Goal: Information Seeking & Learning: Learn about a topic

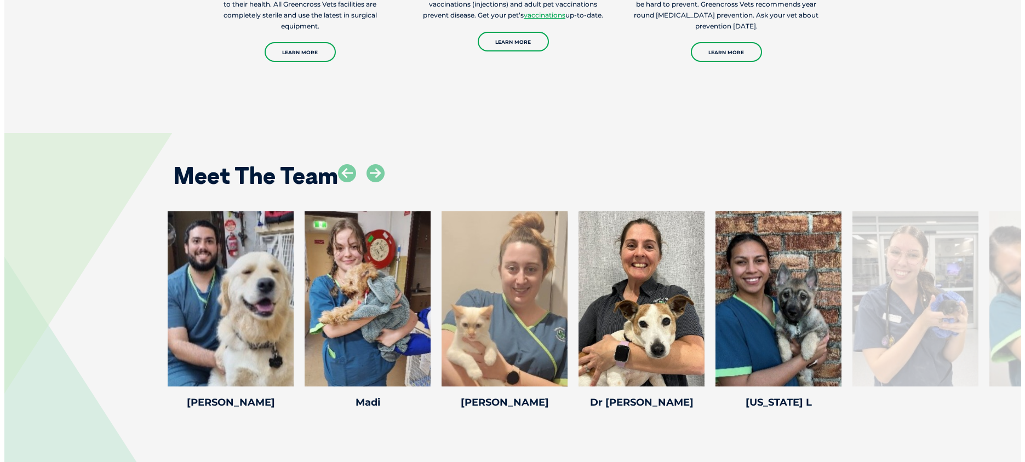
scroll to position [1437, 0]
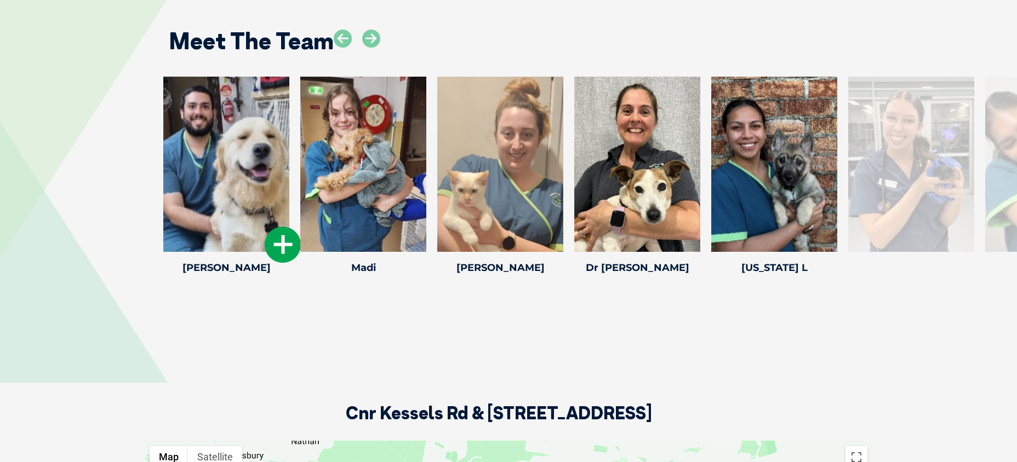
click at [215, 193] on div at bounding box center [226, 164] width 126 height 175
click at [278, 240] on icon at bounding box center [283, 245] width 36 height 36
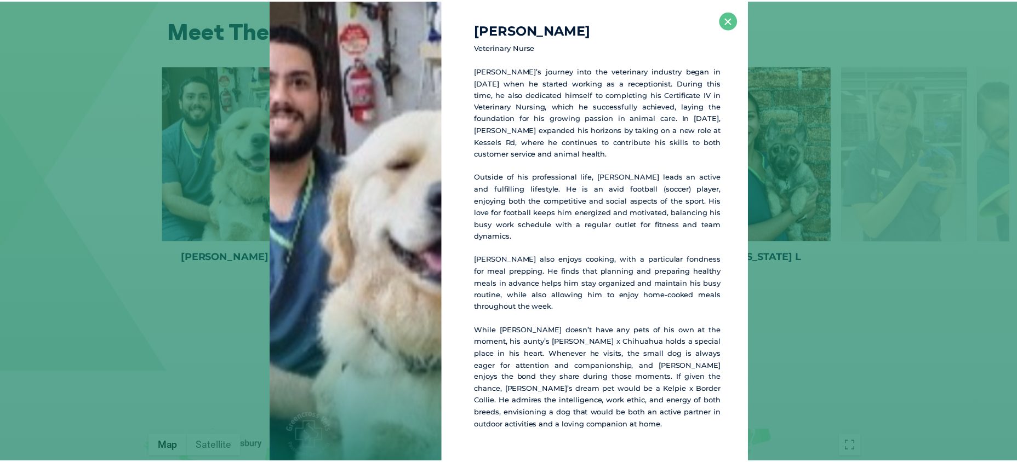
scroll to position [1448, 0]
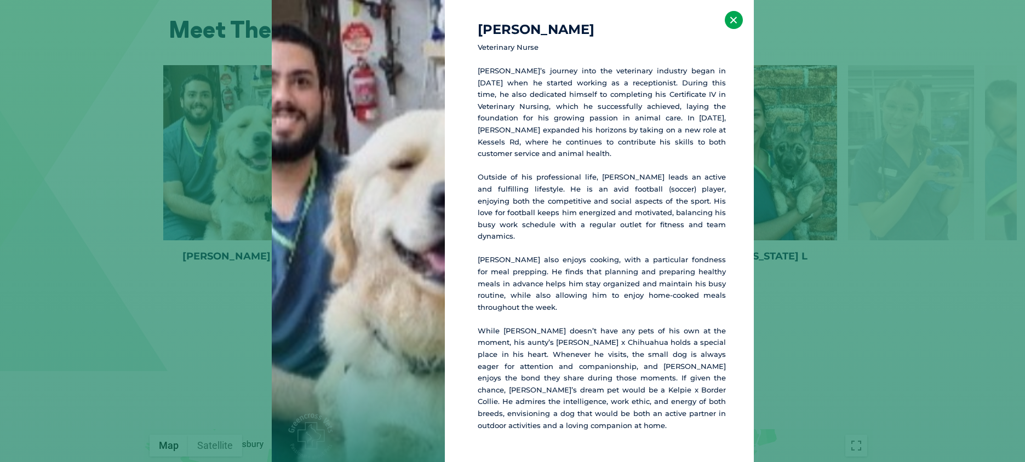
click at [735, 29] on button "×" at bounding box center [734, 20] width 18 height 18
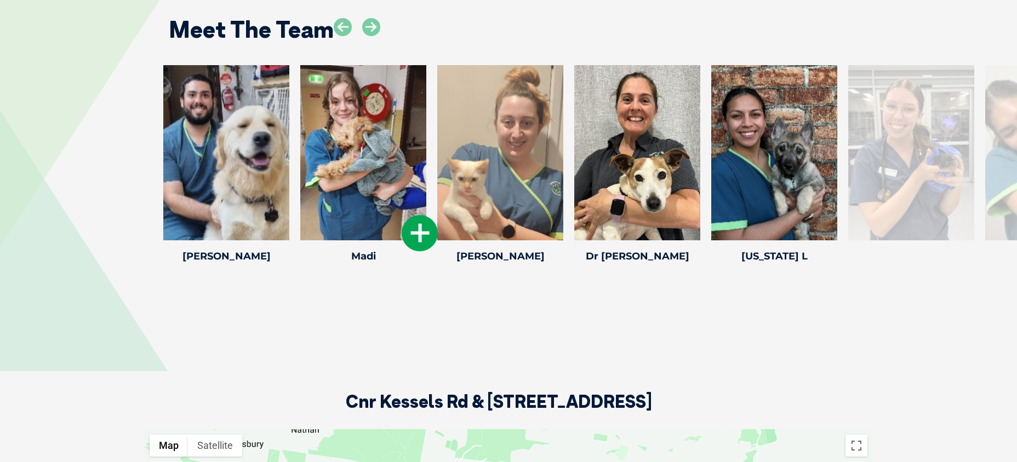
click at [421, 232] on icon at bounding box center [420, 233] width 36 height 36
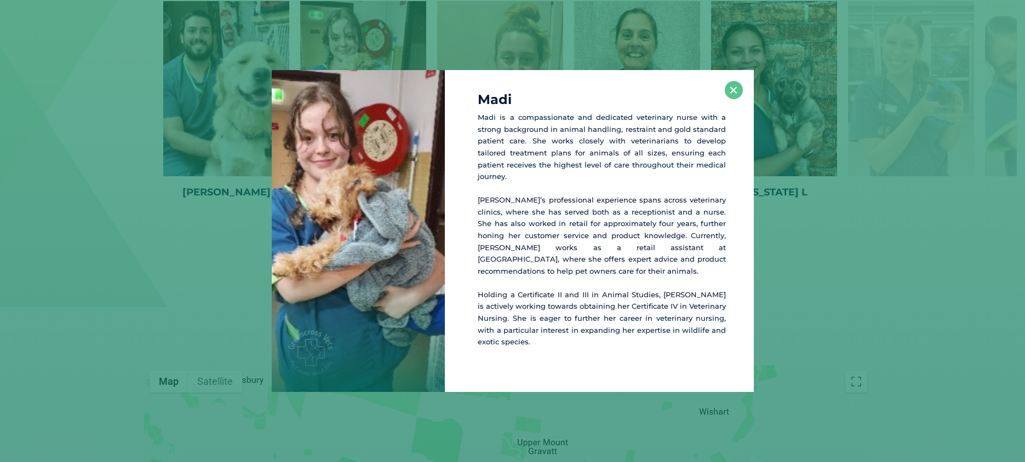
scroll to position [1516, 0]
click at [735, 99] on button "×" at bounding box center [734, 90] width 18 height 18
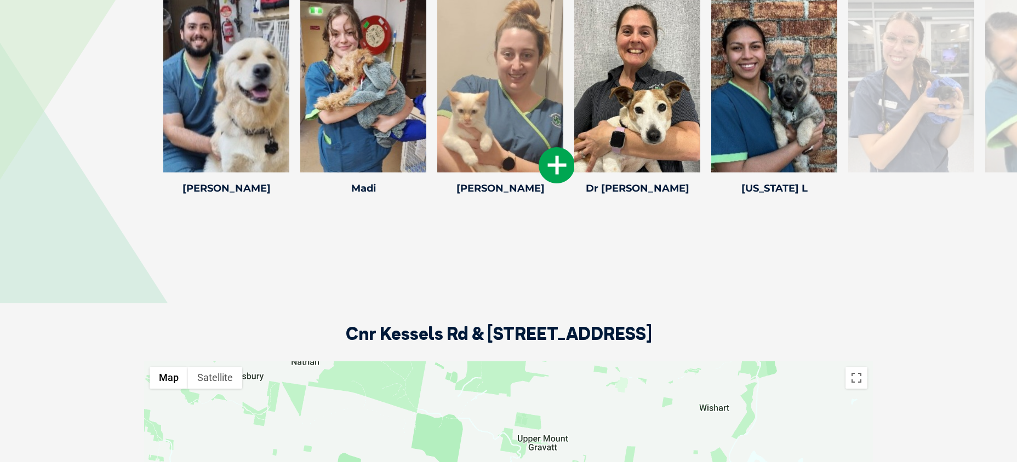
click at [555, 167] on icon at bounding box center [557, 165] width 36 height 36
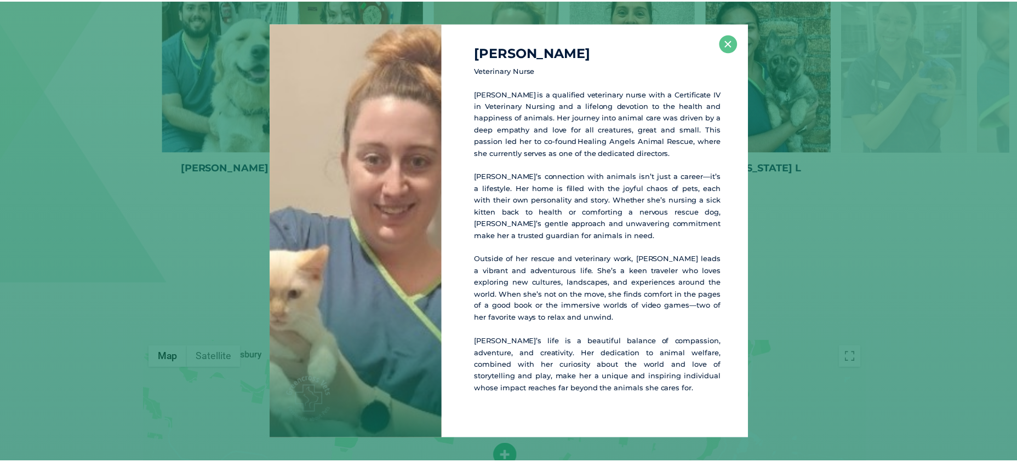
scroll to position [1537, 0]
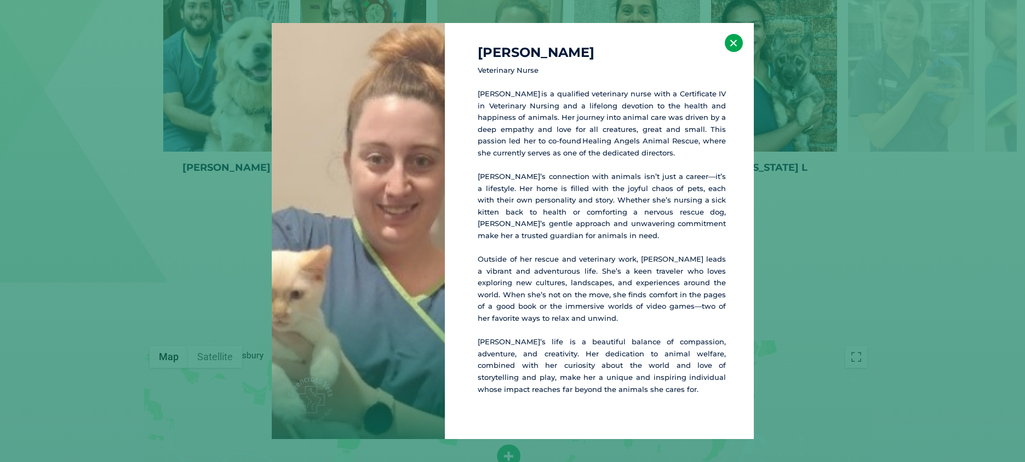
drag, startPoint x: 733, startPoint y: 43, endPoint x: 726, endPoint y: 52, distance: 11.0
click at [733, 43] on button "×" at bounding box center [734, 43] width 18 height 18
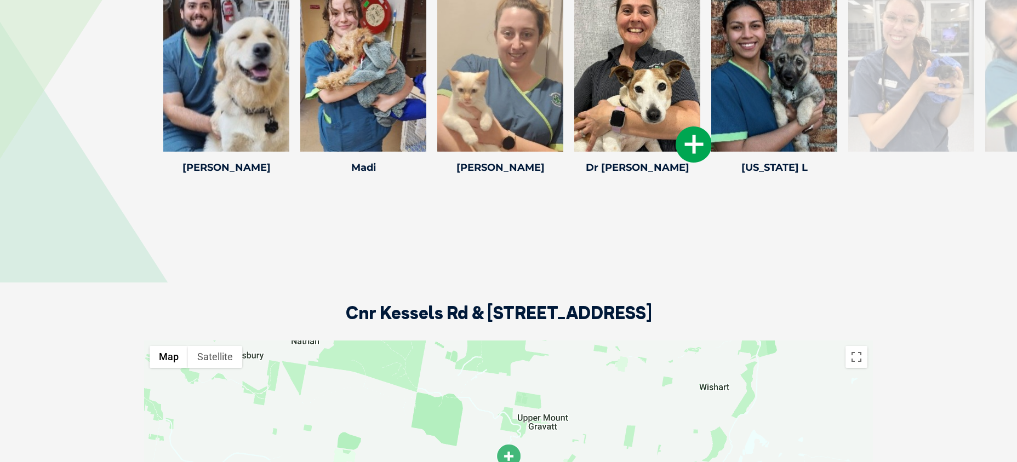
click at [685, 140] on icon at bounding box center [694, 145] width 36 height 36
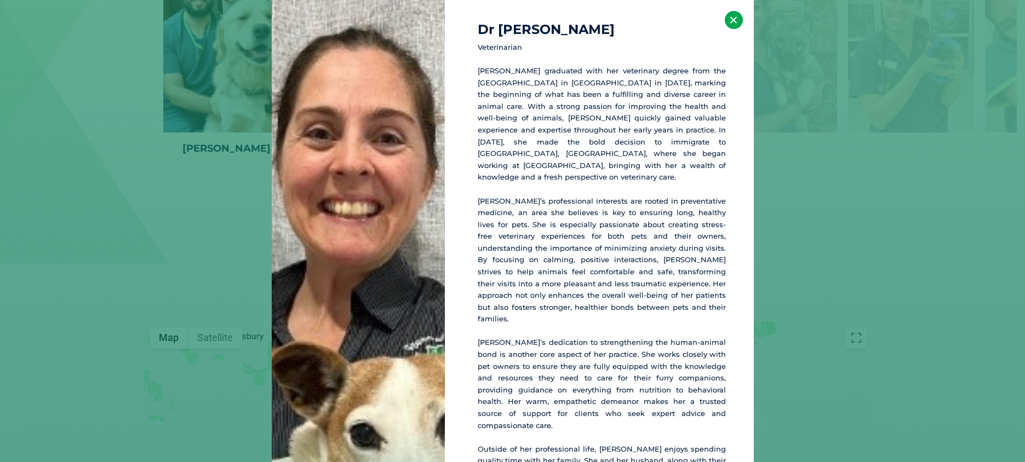
click at [725, 21] on button "×" at bounding box center [734, 20] width 18 height 18
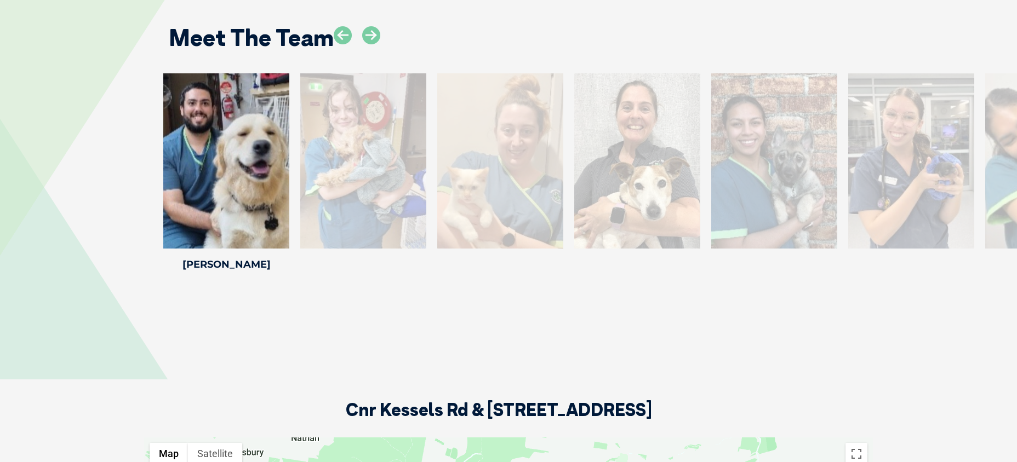
scroll to position [1385, 0]
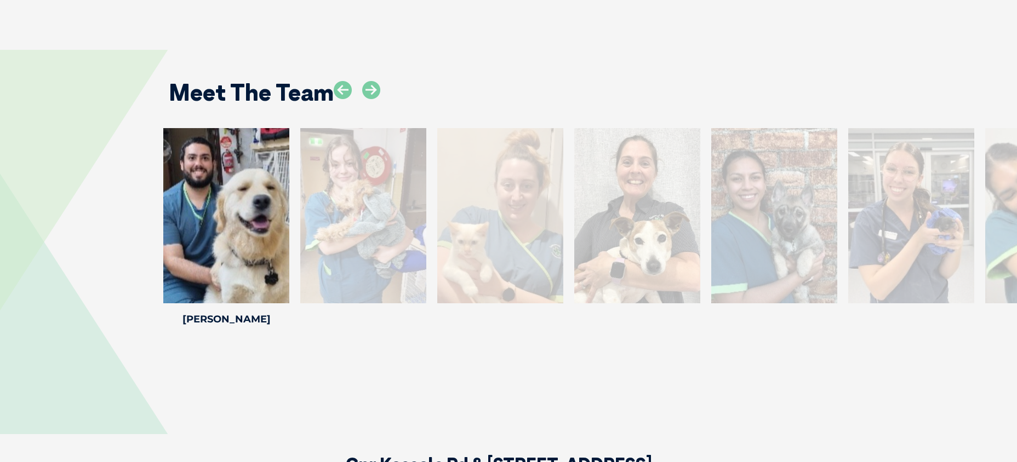
click at [774, 264] on div at bounding box center [774, 215] width 126 height 175
click at [367, 92] on icon at bounding box center [371, 90] width 18 height 18
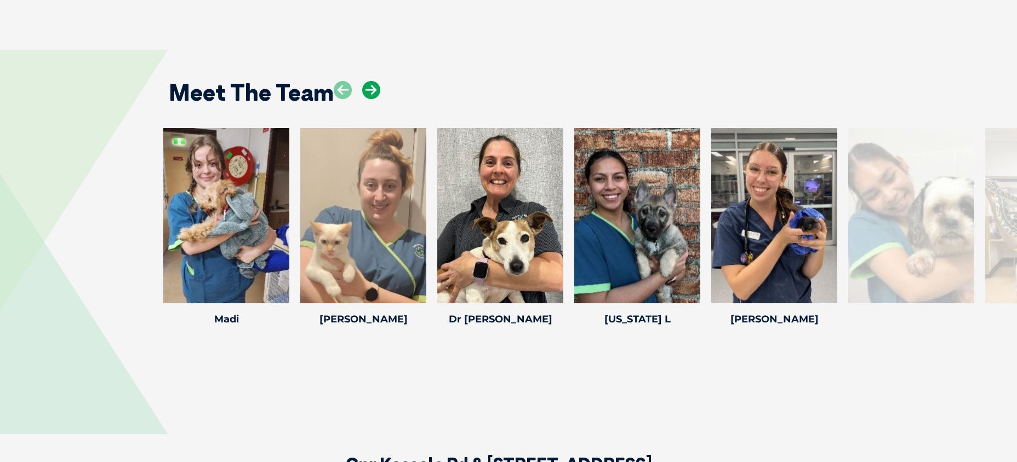
click at [368, 93] on icon at bounding box center [371, 90] width 18 height 18
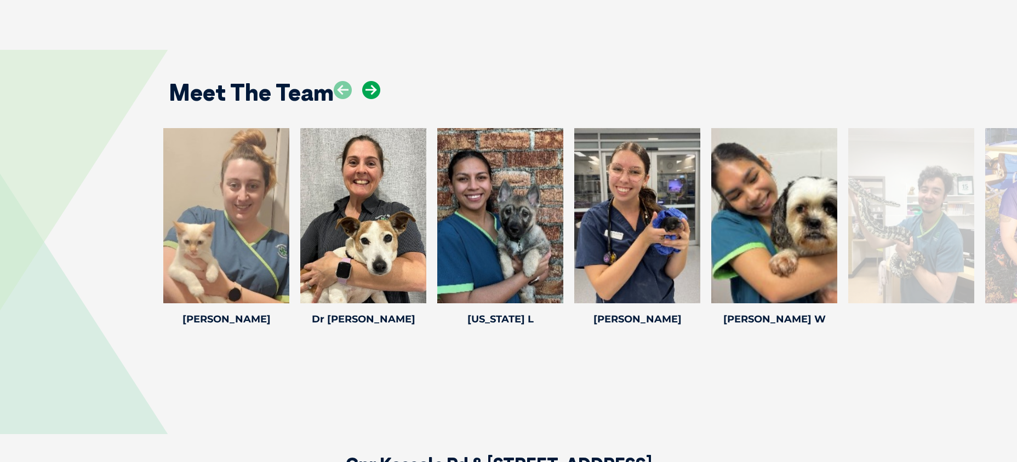
click at [368, 93] on icon at bounding box center [371, 90] width 18 height 18
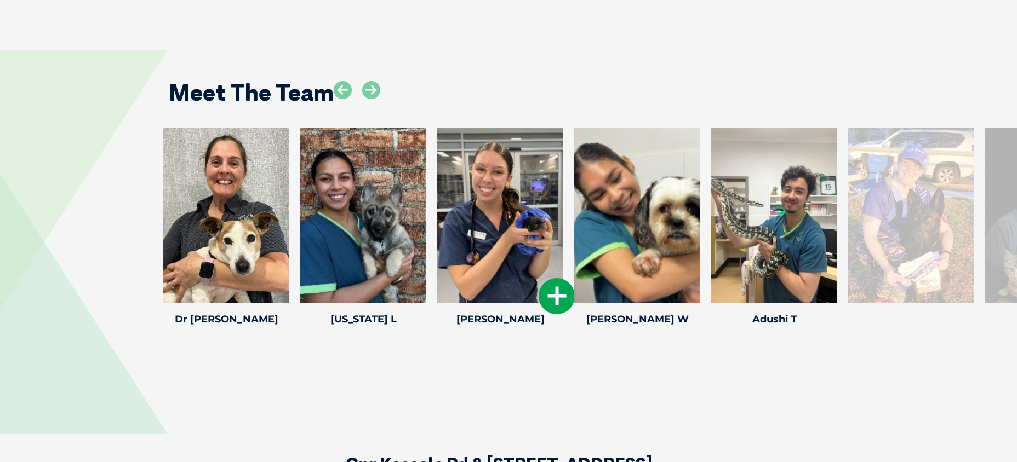
click at [564, 292] on icon at bounding box center [557, 296] width 36 height 36
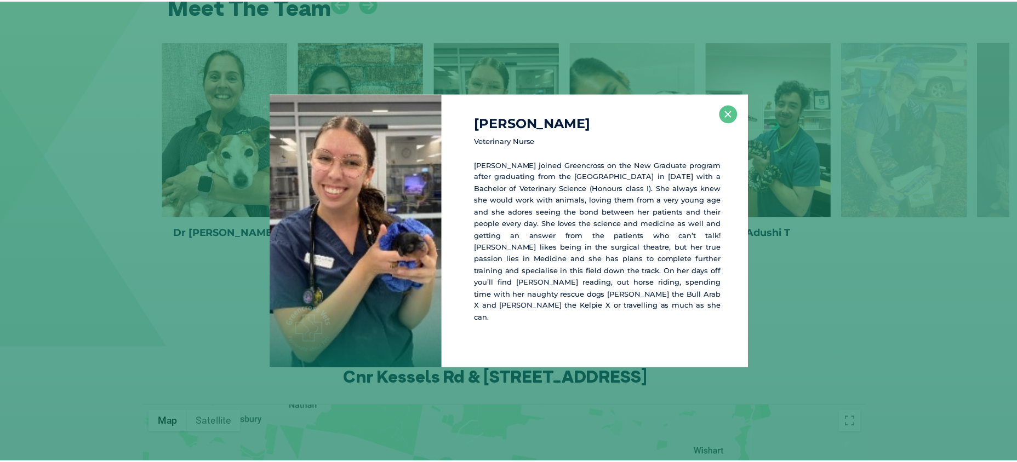
scroll to position [1472, 0]
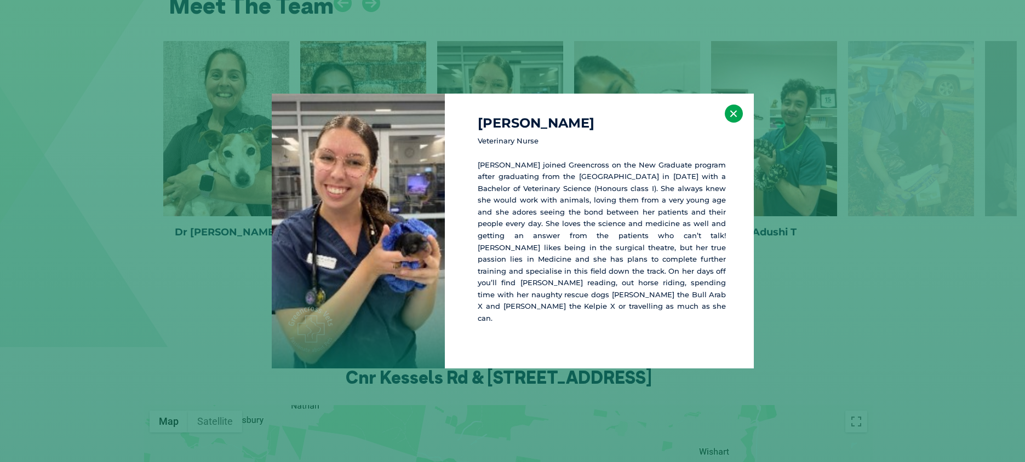
click at [726, 123] on button "×" at bounding box center [734, 114] width 18 height 18
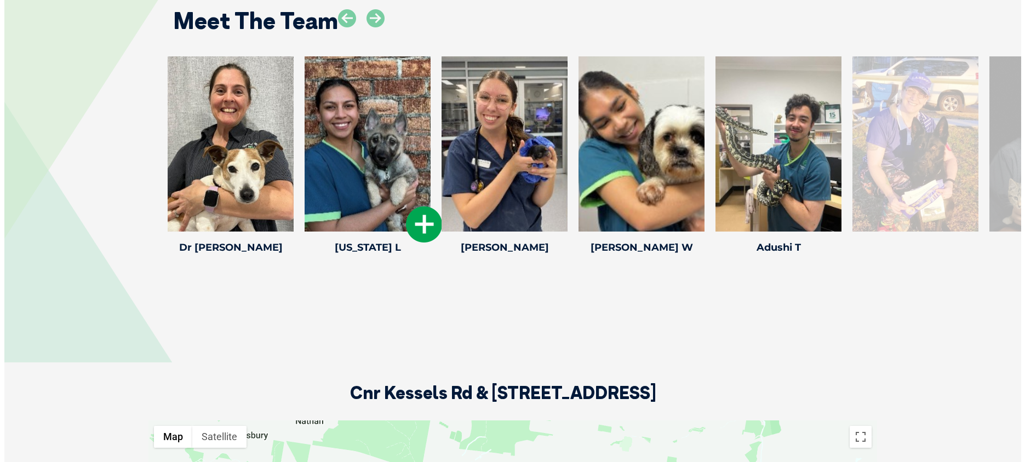
scroll to position [1451, 0]
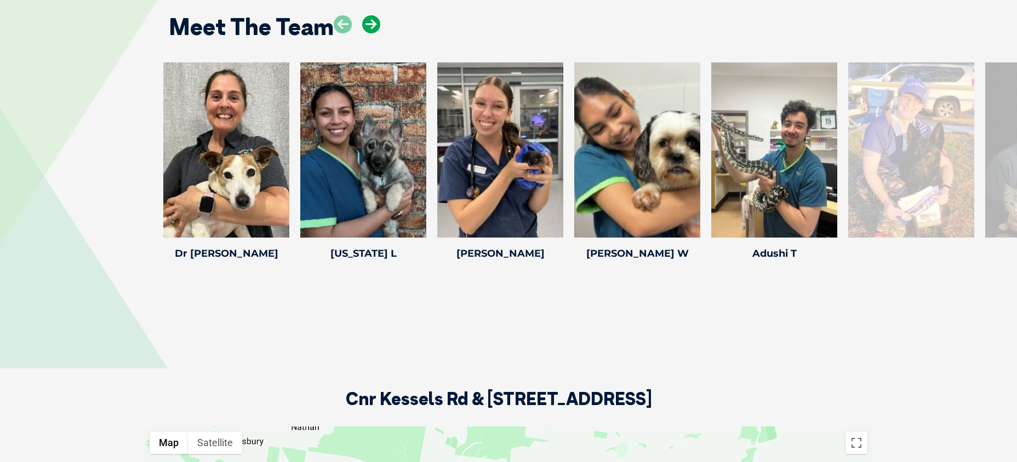
click at [366, 24] on icon at bounding box center [371, 24] width 18 height 18
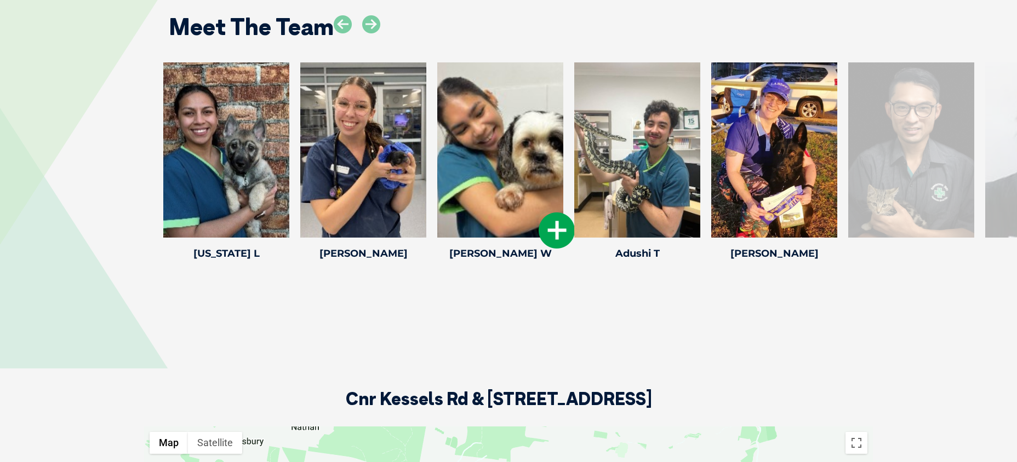
click at [553, 229] on icon at bounding box center [557, 231] width 36 height 36
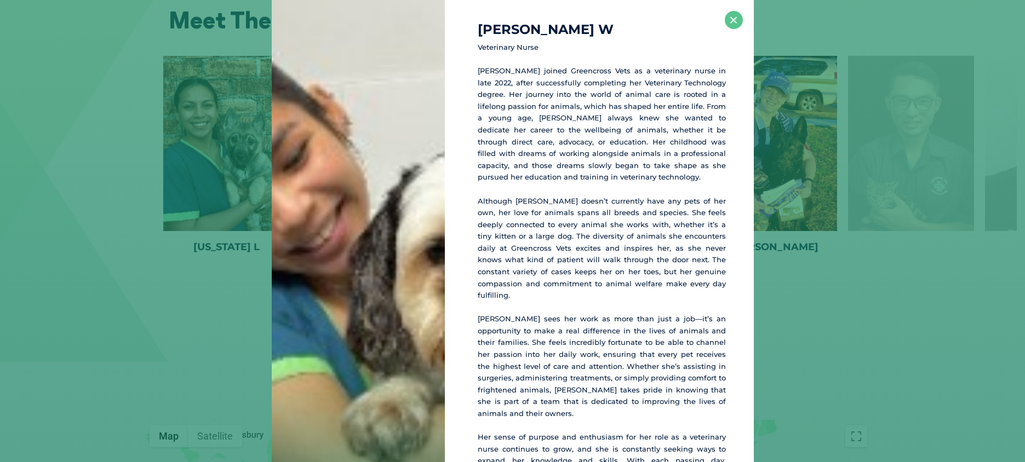
scroll to position [1458, 0]
click at [726, 19] on button "×" at bounding box center [734, 20] width 18 height 18
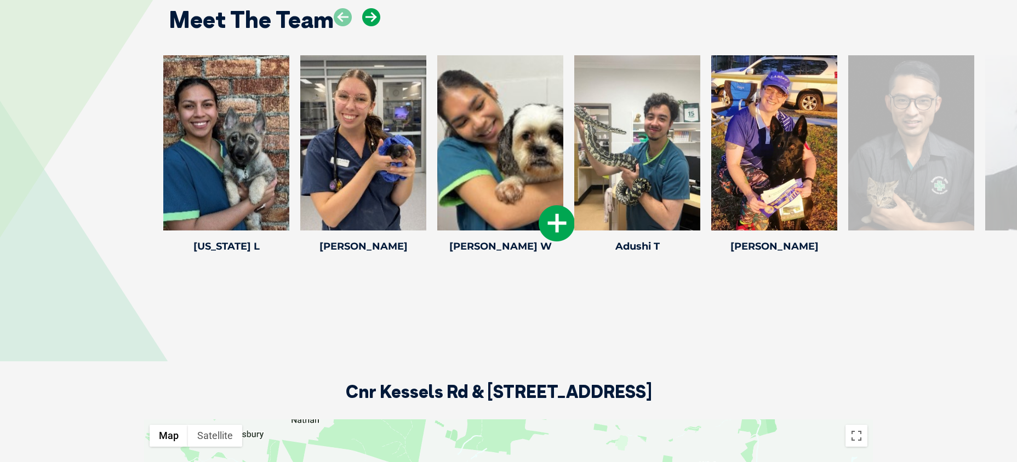
click at [370, 16] on icon at bounding box center [371, 17] width 18 height 18
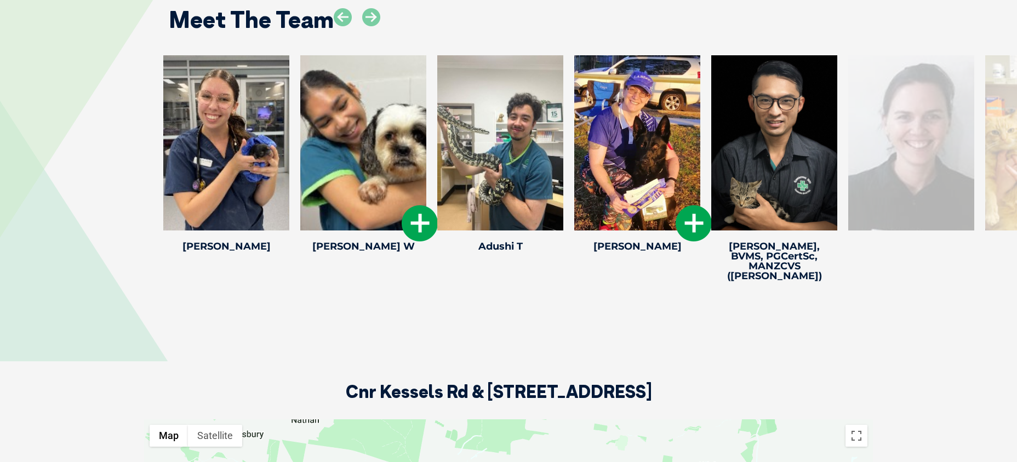
click at [695, 213] on icon at bounding box center [694, 223] width 36 height 36
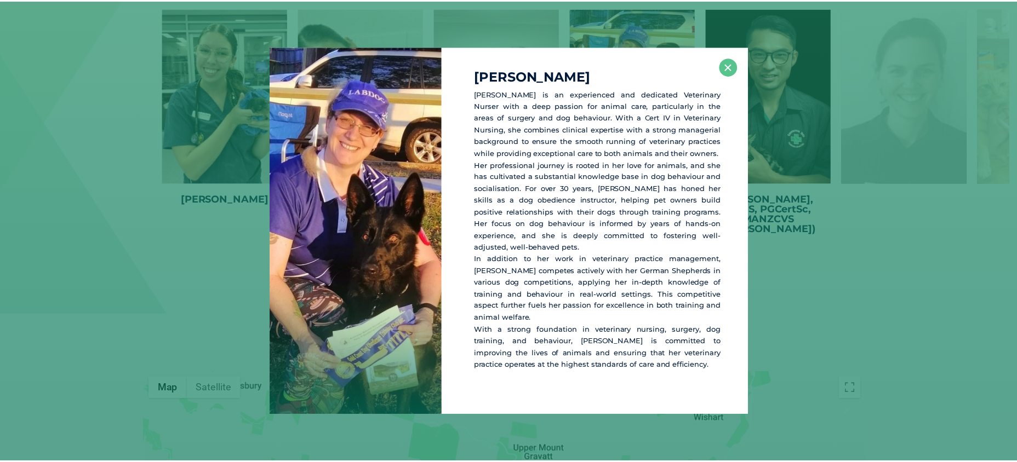
scroll to position [1507, 0]
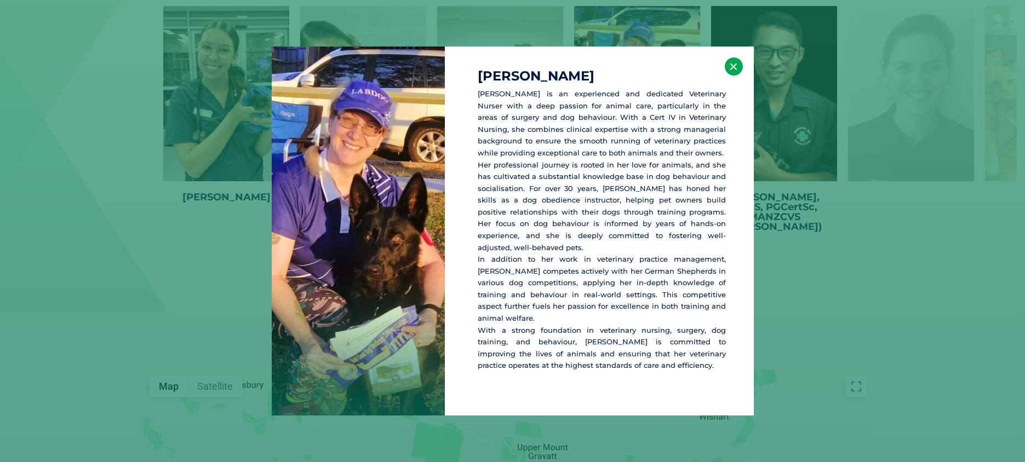
click at [736, 75] on button "×" at bounding box center [734, 67] width 18 height 18
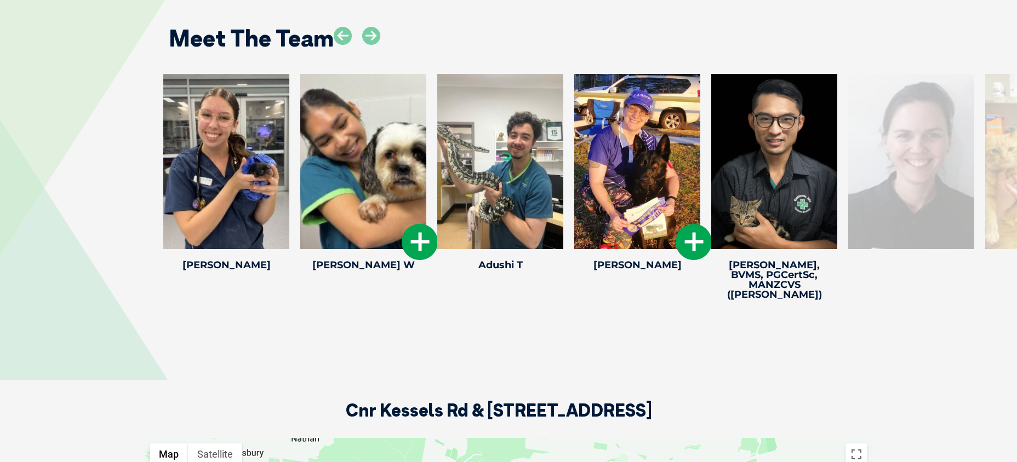
scroll to position [1437, 0]
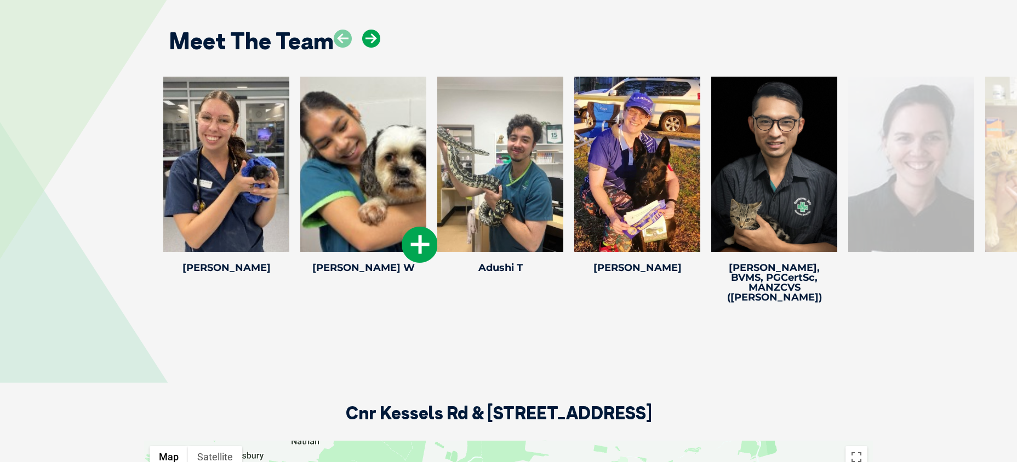
click at [370, 39] on icon at bounding box center [371, 39] width 18 height 18
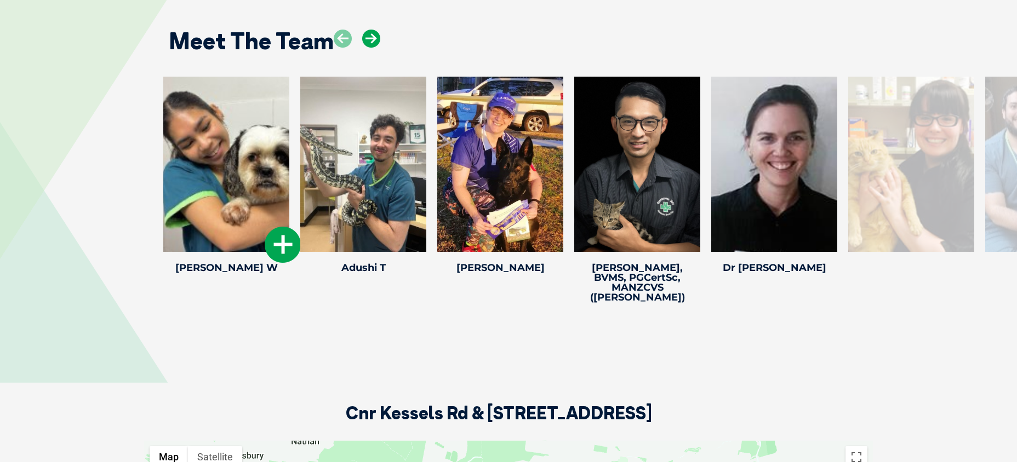
click at [370, 39] on icon at bounding box center [371, 39] width 18 height 18
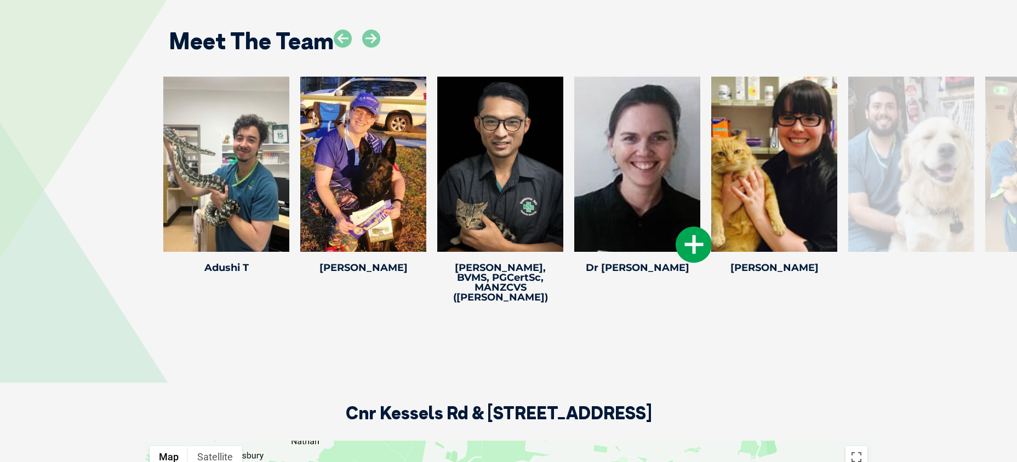
click at [704, 259] on icon at bounding box center [694, 245] width 36 height 36
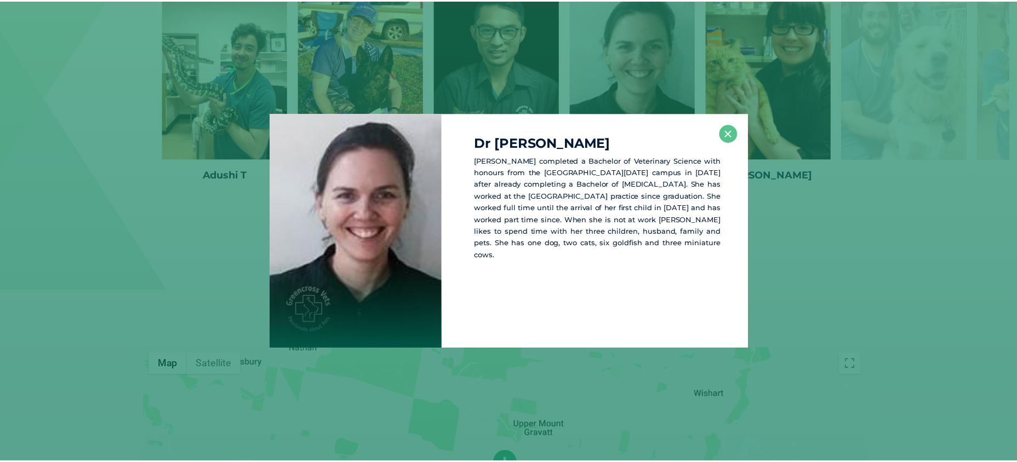
scroll to position [1530, 0]
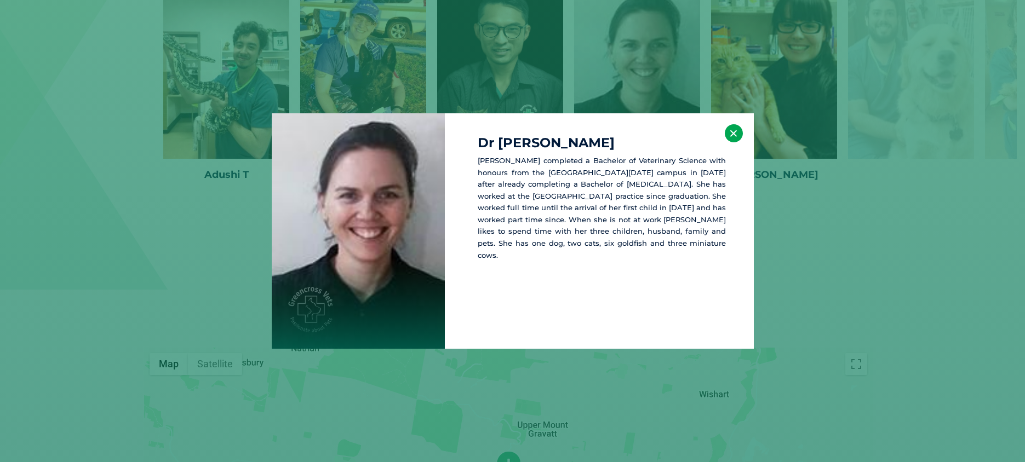
click at [729, 132] on button "×" at bounding box center [734, 133] width 18 height 18
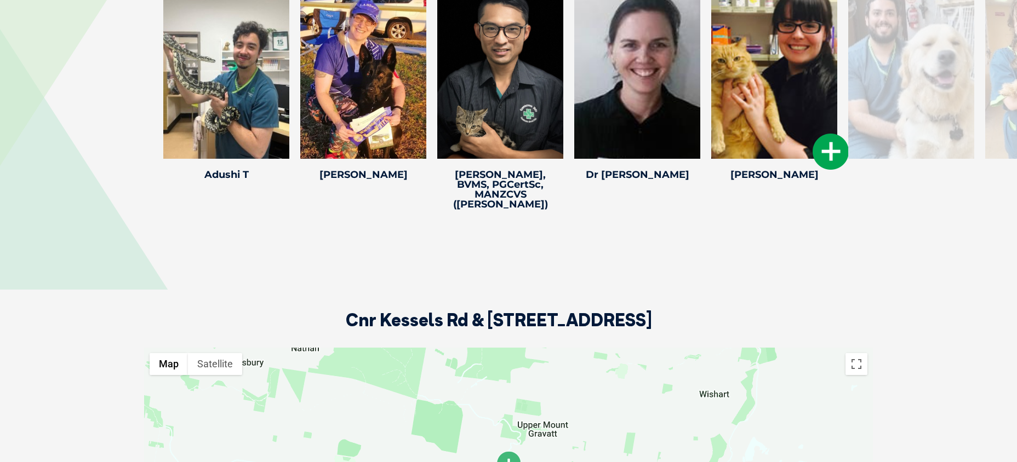
click at [813, 150] on icon at bounding box center [831, 152] width 36 height 36
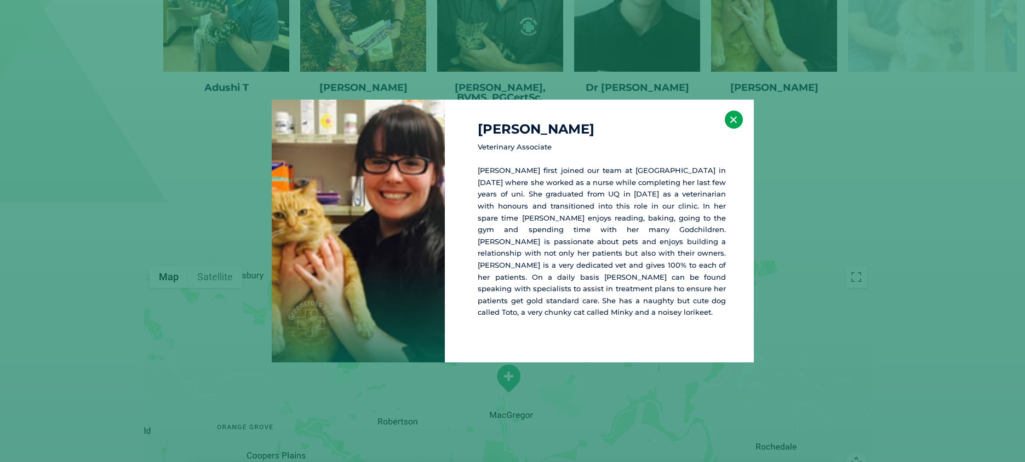
click at [732, 118] on button "×" at bounding box center [734, 120] width 18 height 18
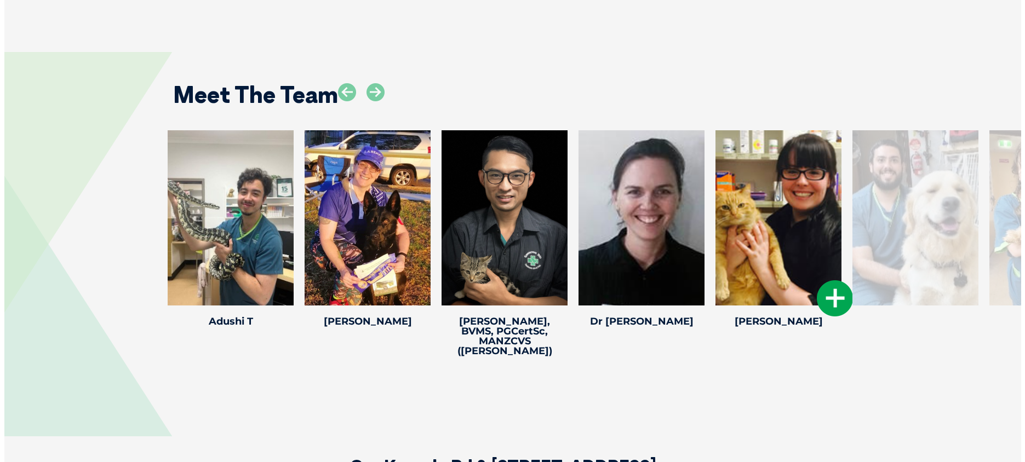
scroll to position [1381, 0]
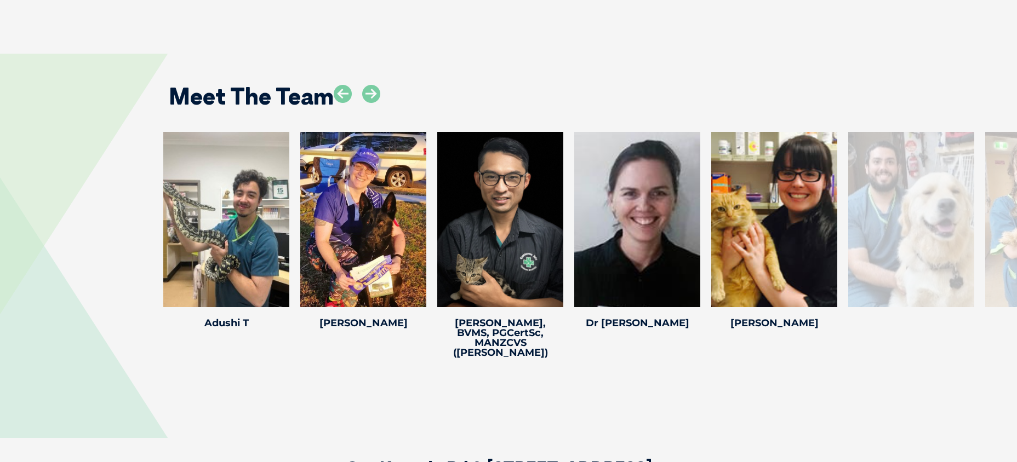
click at [393, 88] on div "Meet The Team" at bounding box center [508, 93] width 701 height 56
click at [375, 94] on icon at bounding box center [371, 94] width 18 height 18
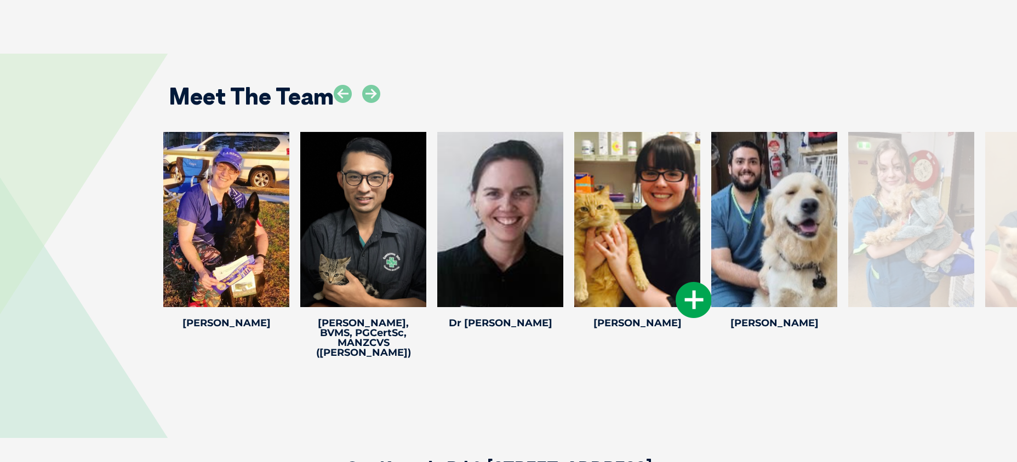
click at [690, 296] on icon at bounding box center [694, 300] width 36 height 36
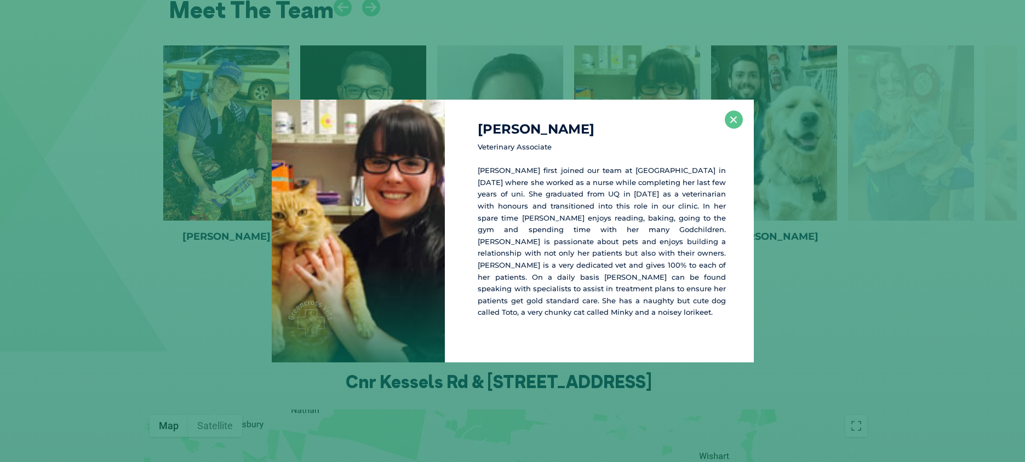
scroll to position [1469, 0]
click at [734, 119] on button "×" at bounding box center [734, 120] width 18 height 18
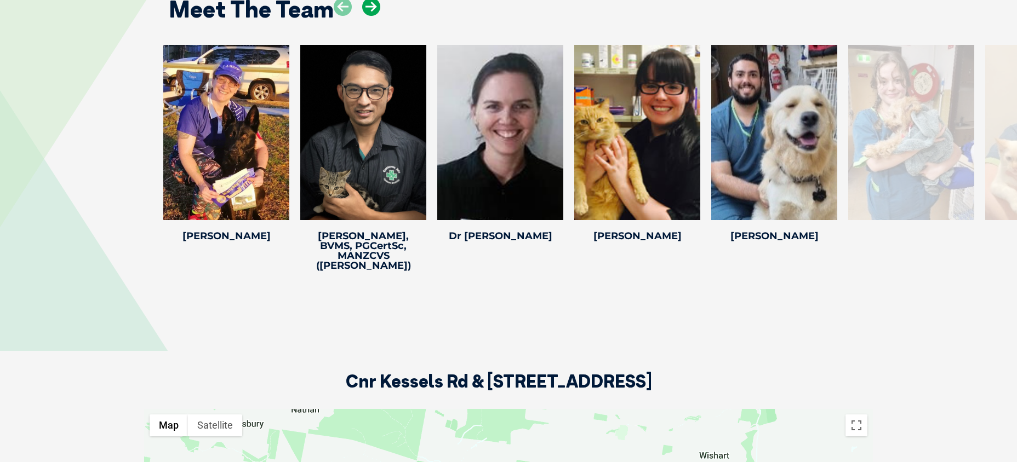
click at [373, 8] on icon at bounding box center [371, 7] width 18 height 18
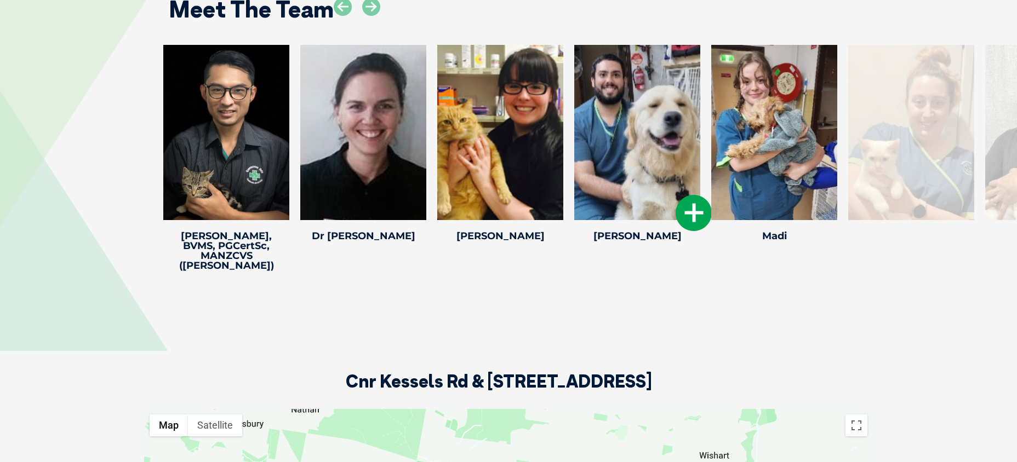
click at [695, 212] on icon at bounding box center [694, 213] width 36 height 36
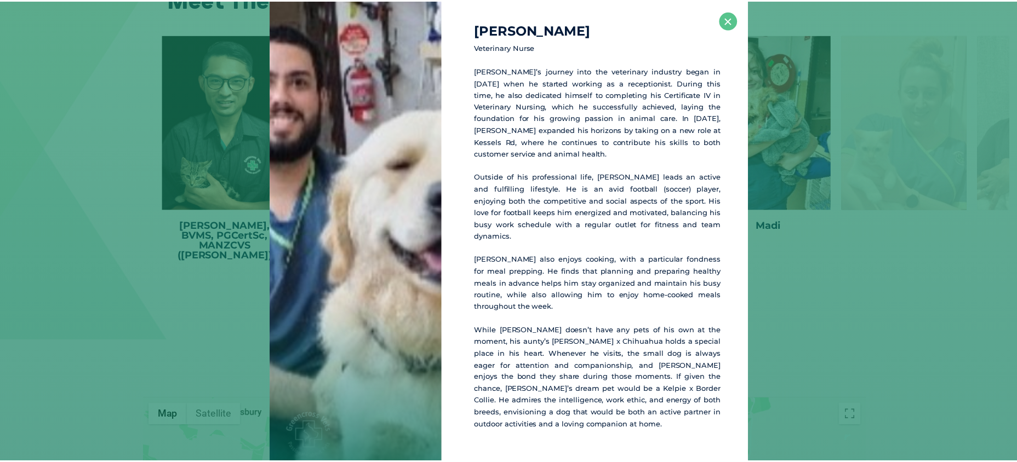
scroll to position [1480, 0]
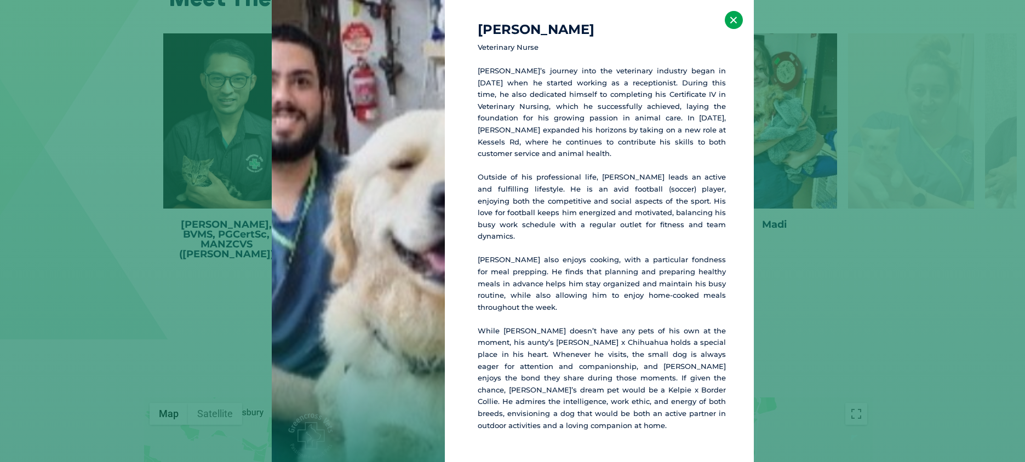
click at [730, 27] on button "×" at bounding box center [734, 20] width 18 height 18
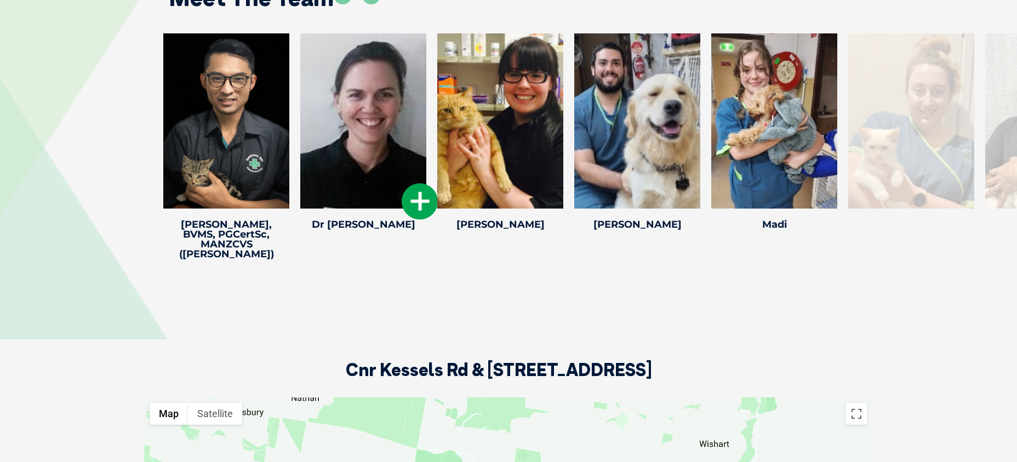
scroll to position [1459, 0]
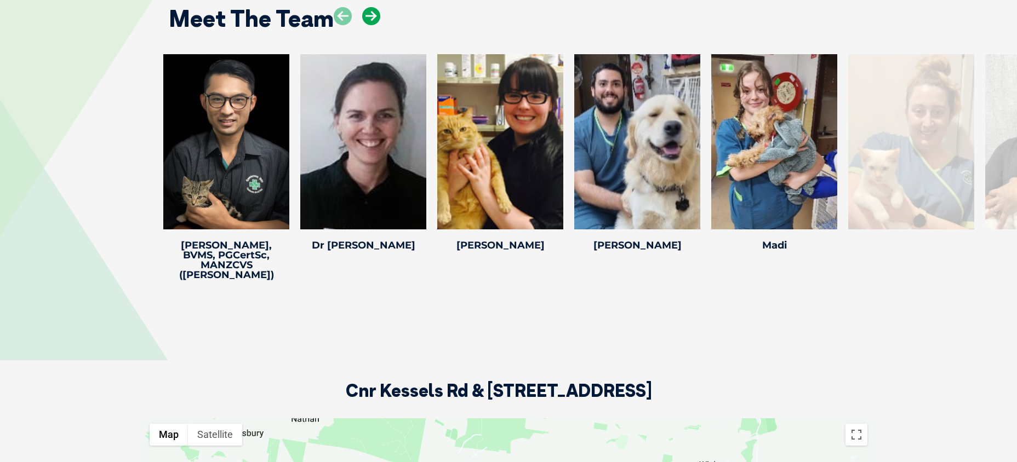
click at [369, 15] on icon at bounding box center [371, 16] width 18 height 18
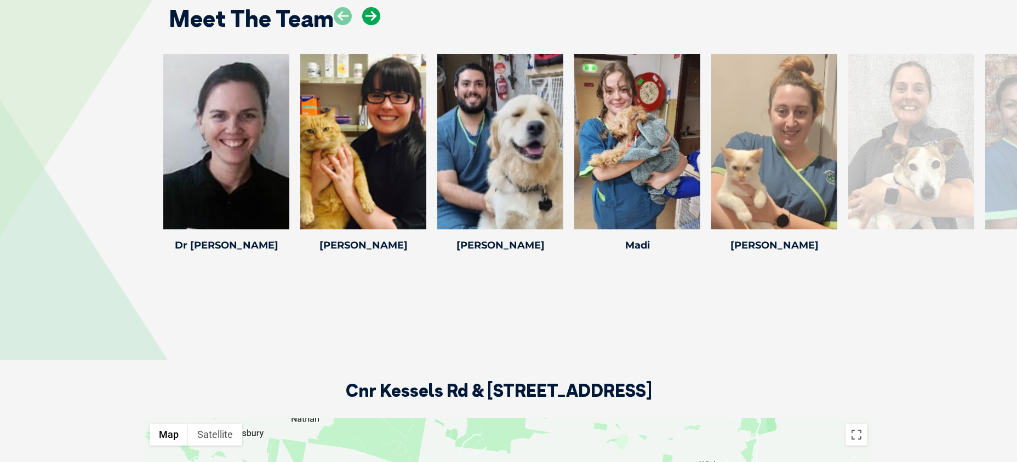
click at [369, 15] on icon at bounding box center [371, 16] width 18 height 18
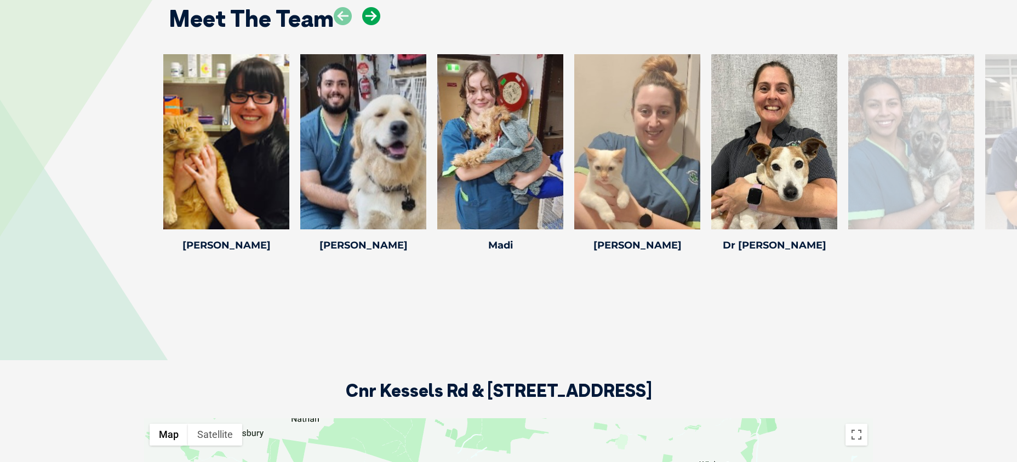
click at [369, 15] on icon at bounding box center [371, 16] width 18 height 18
click at [370, 18] on icon at bounding box center [371, 16] width 18 height 18
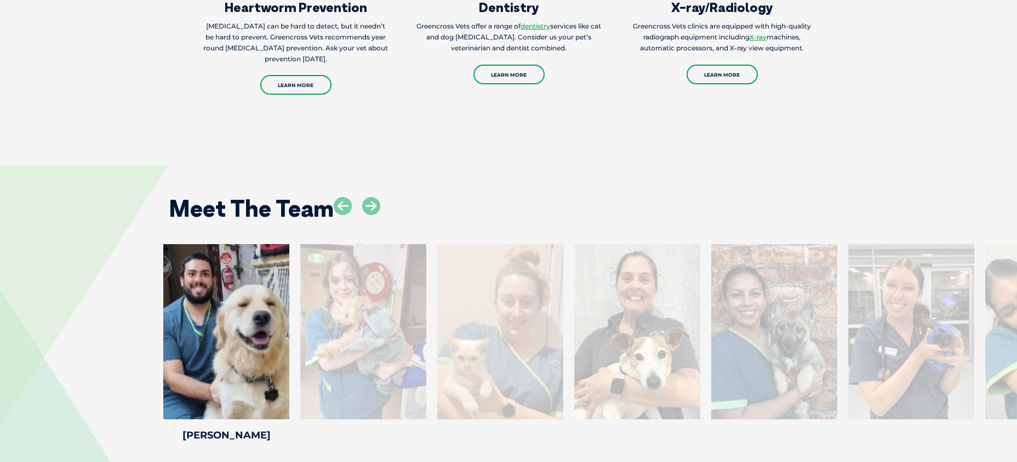
scroll to position [1268, 0]
